Goal: Task Accomplishment & Management: Use online tool/utility

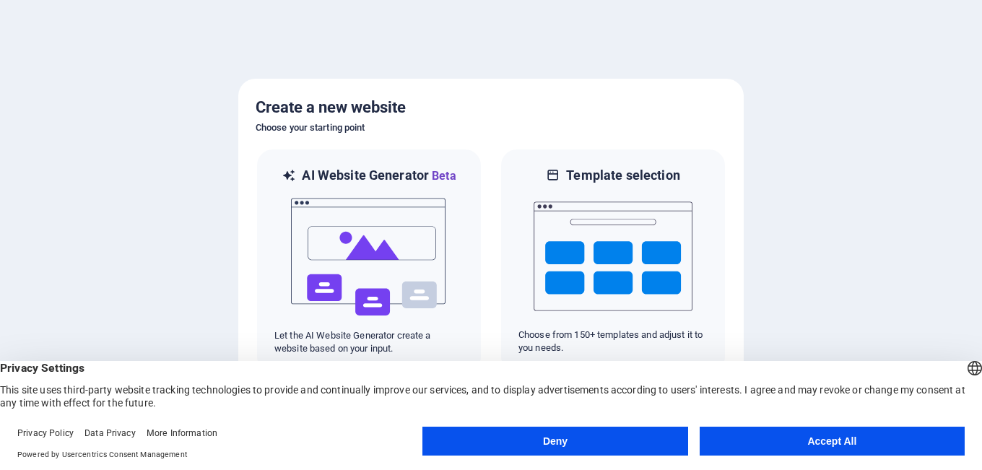
click at [757, 438] on button "Accept All" at bounding box center [832, 441] width 265 height 29
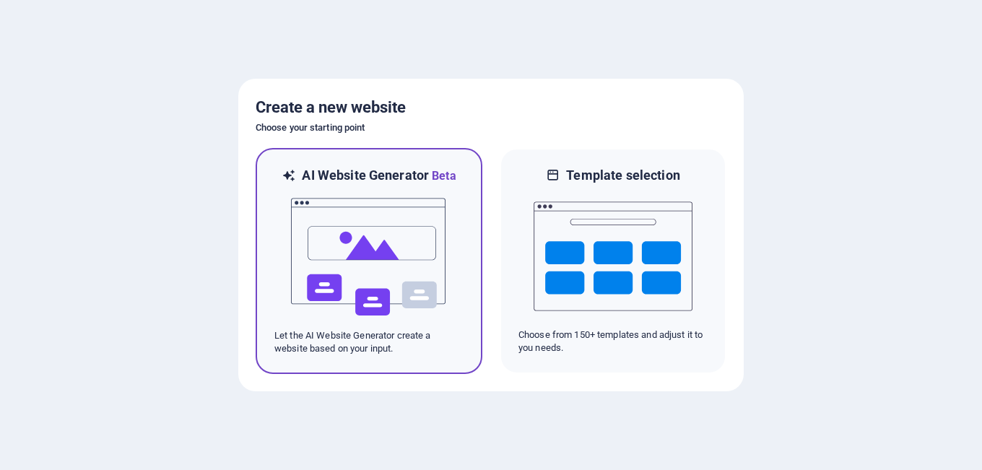
click at [414, 232] on img at bounding box center [368, 257] width 159 height 144
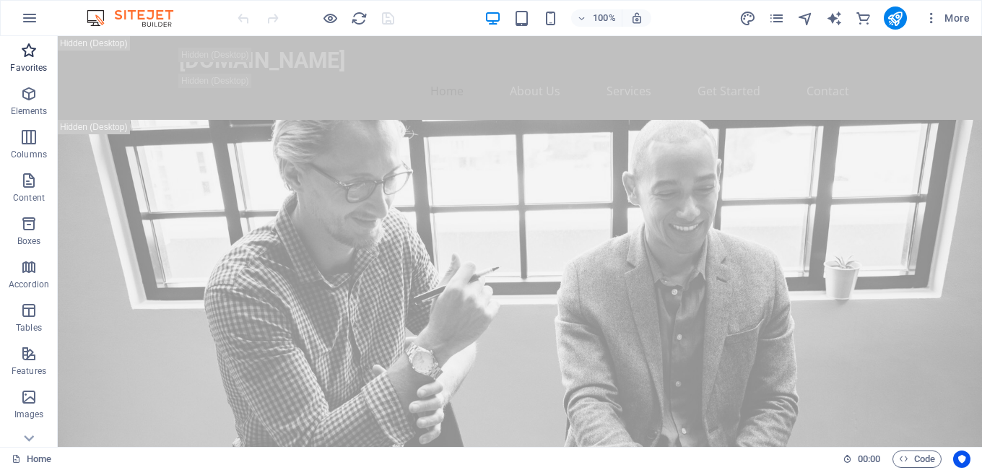
click at [24, 58] on icon "button" at bounding box center [28, 50] width 17 height 17
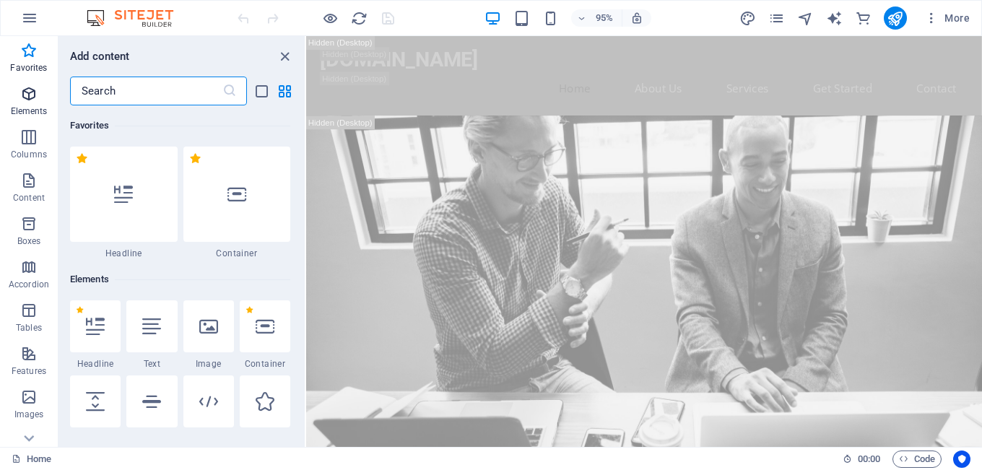
click at [27, 93] on icon "button" at bounding box center [28, 93] width 17 height 17
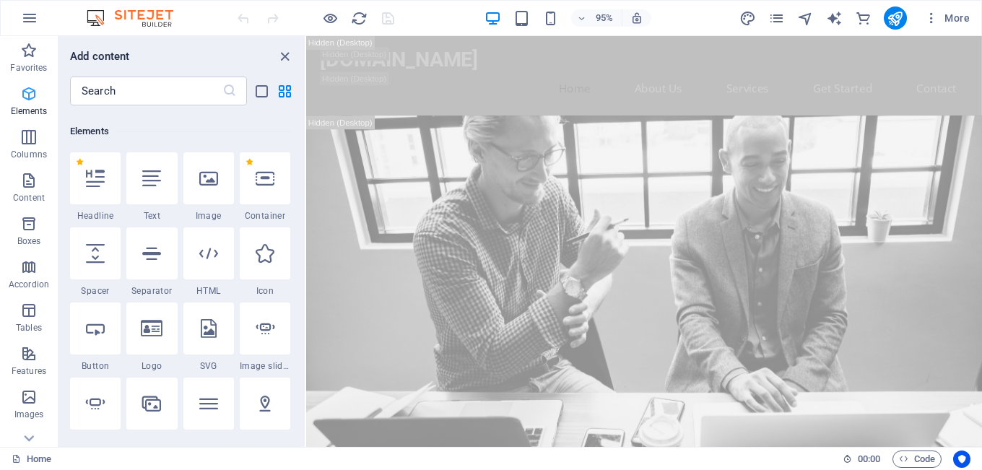
scroll to position [154, 0]
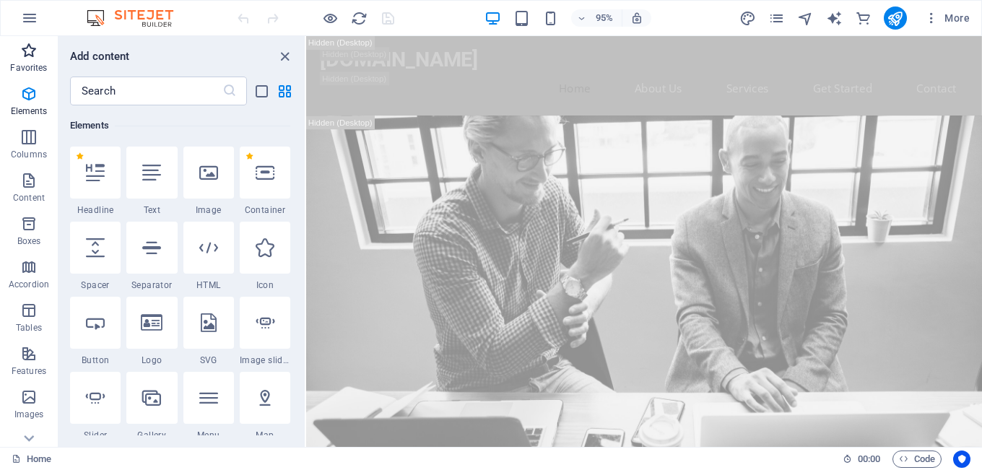
click at [25, 60] on span "Favorites" at bounding box center [29, 59] width 58 height 35
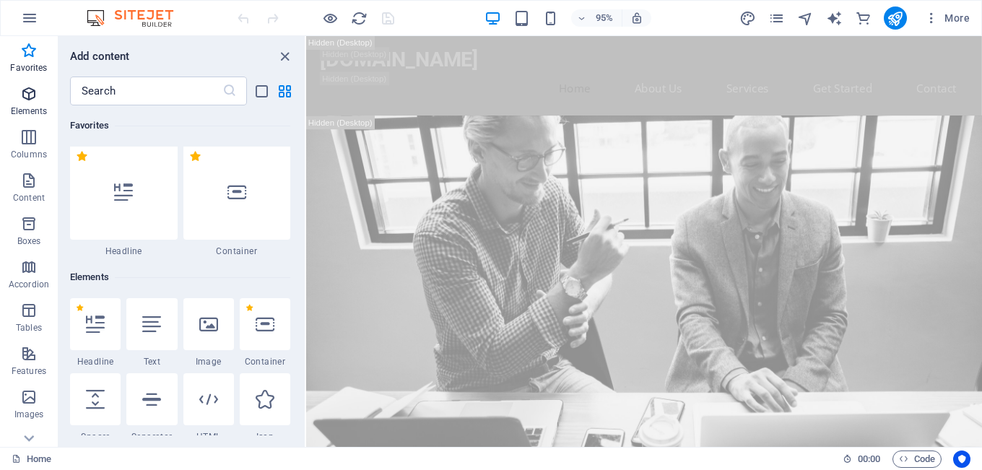
click at [19, 116] on p "Elements" at bounding box center [29, 111] width 37 height 12
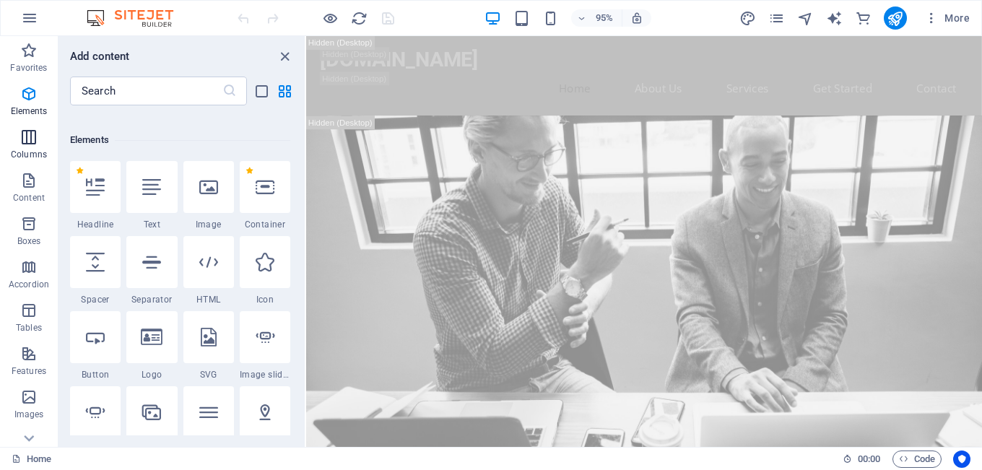
click at [26, 159] on p "Columns" at bounding box center [29, 155] width 36 height 12
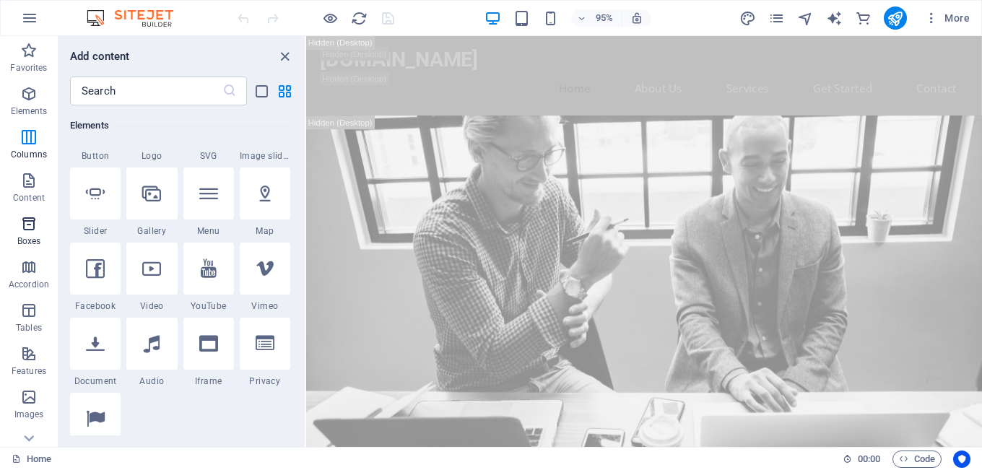
click at [26, 215] on icon "button" at bounding box center [28, 223] width 17 height 17
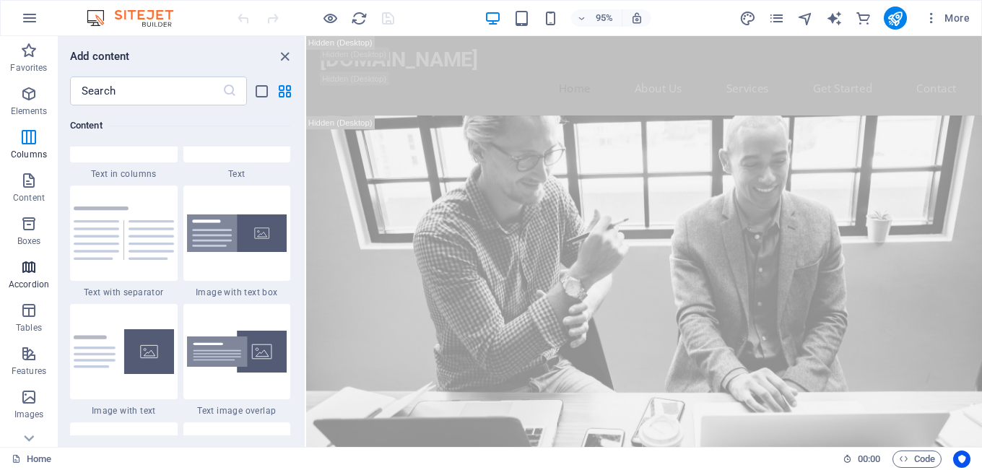
click at [23, 258] on icon "button" at bounding box center [28, 266] width 17 height 17
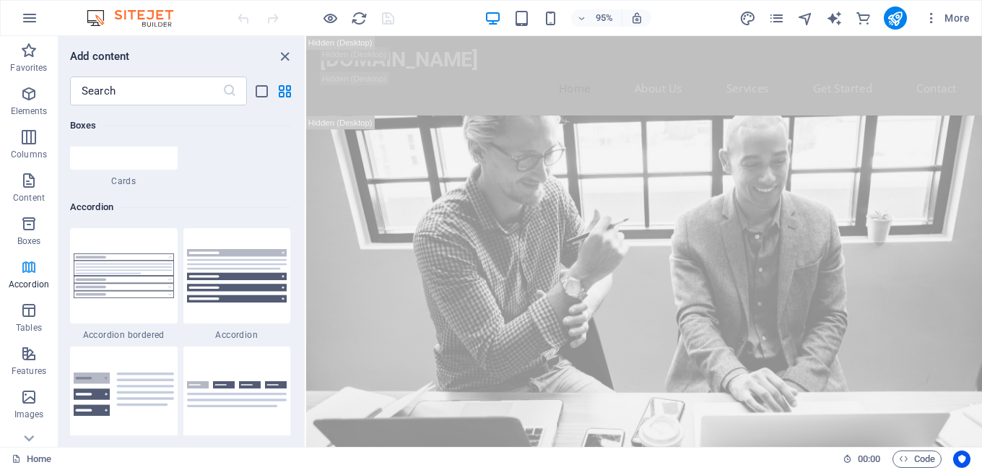
scroll to position [4562, 0]
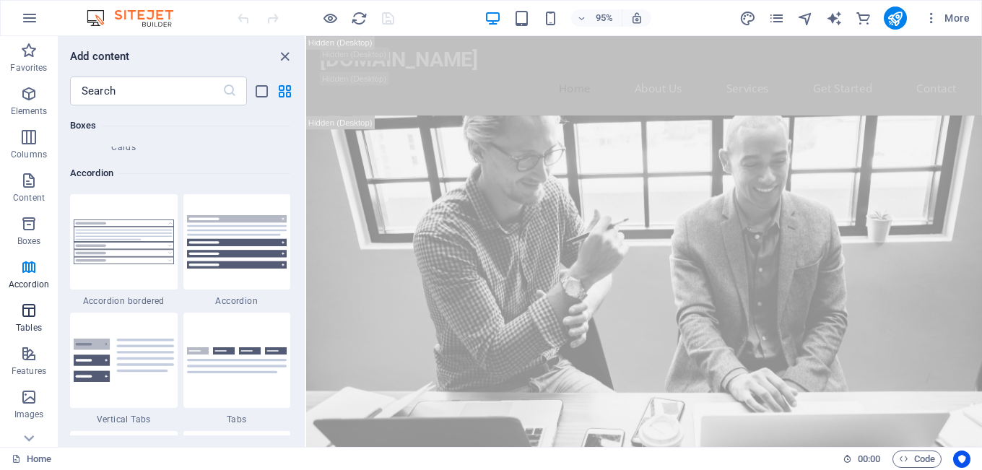
click at [25, 295] on button "Accordion" at bounding box center [29, 274] width 58 height 43
click at [282, 56] on icon "close panel" at bounding box center [284, 56] width 17 height 17
